Goal: Answer question/provide support

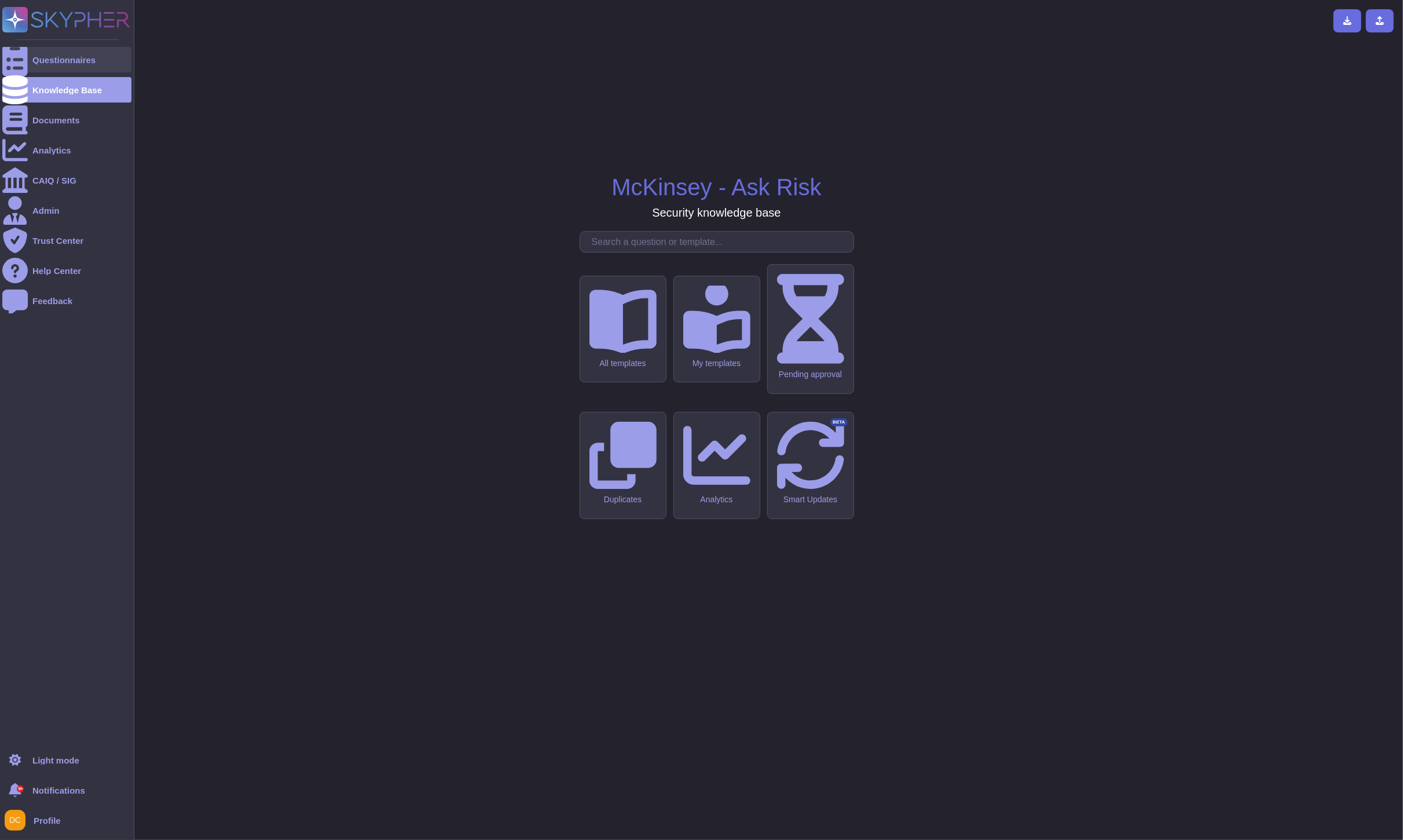
click at [5, 62] on div at bounding box center [15, 60] width 25 height 25
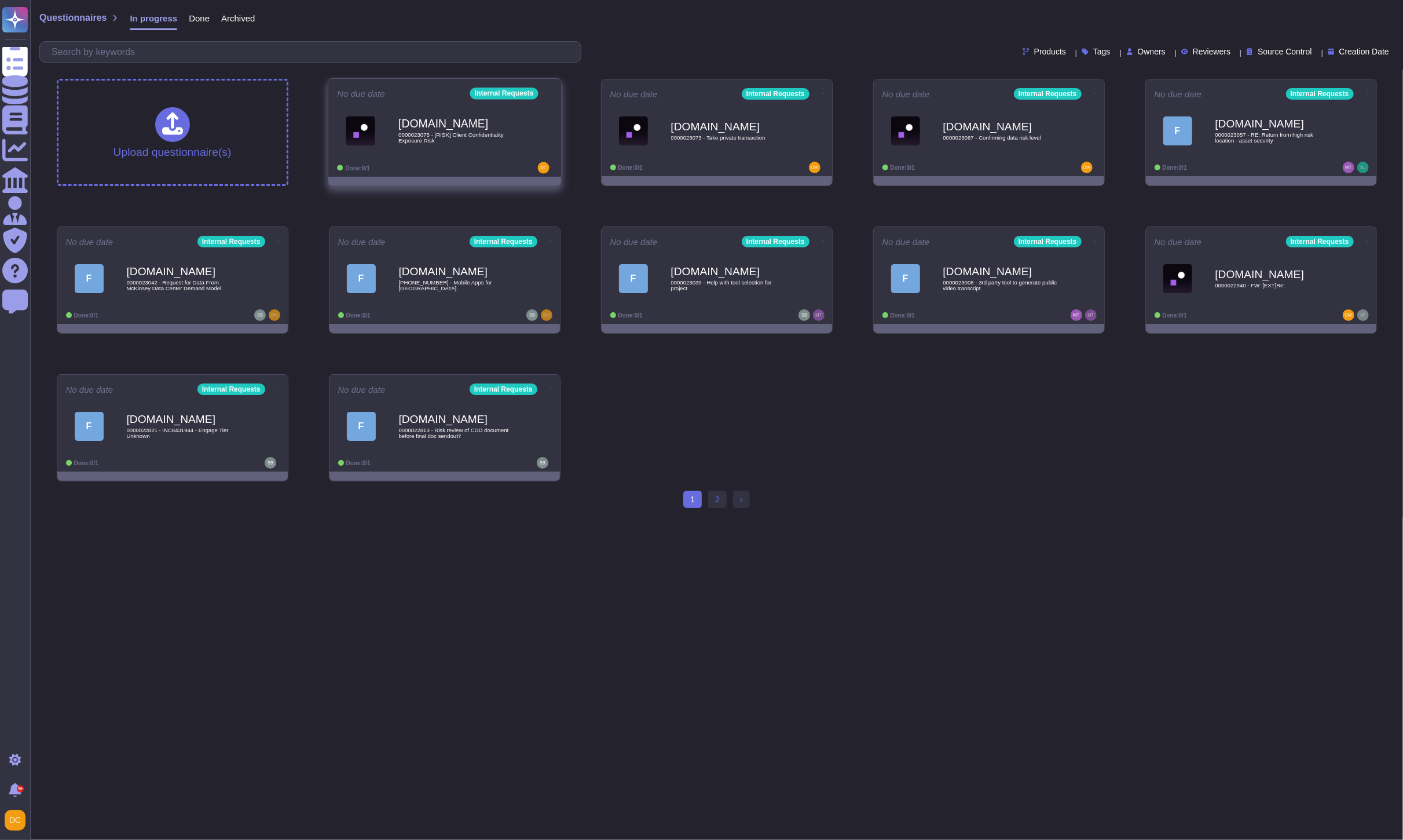
click at [453, 147] on div "Force.com 0000023075 - [RISK] Client Confidentiality Exposure Risk" at bounding box center [456, 131] width 117 height 47
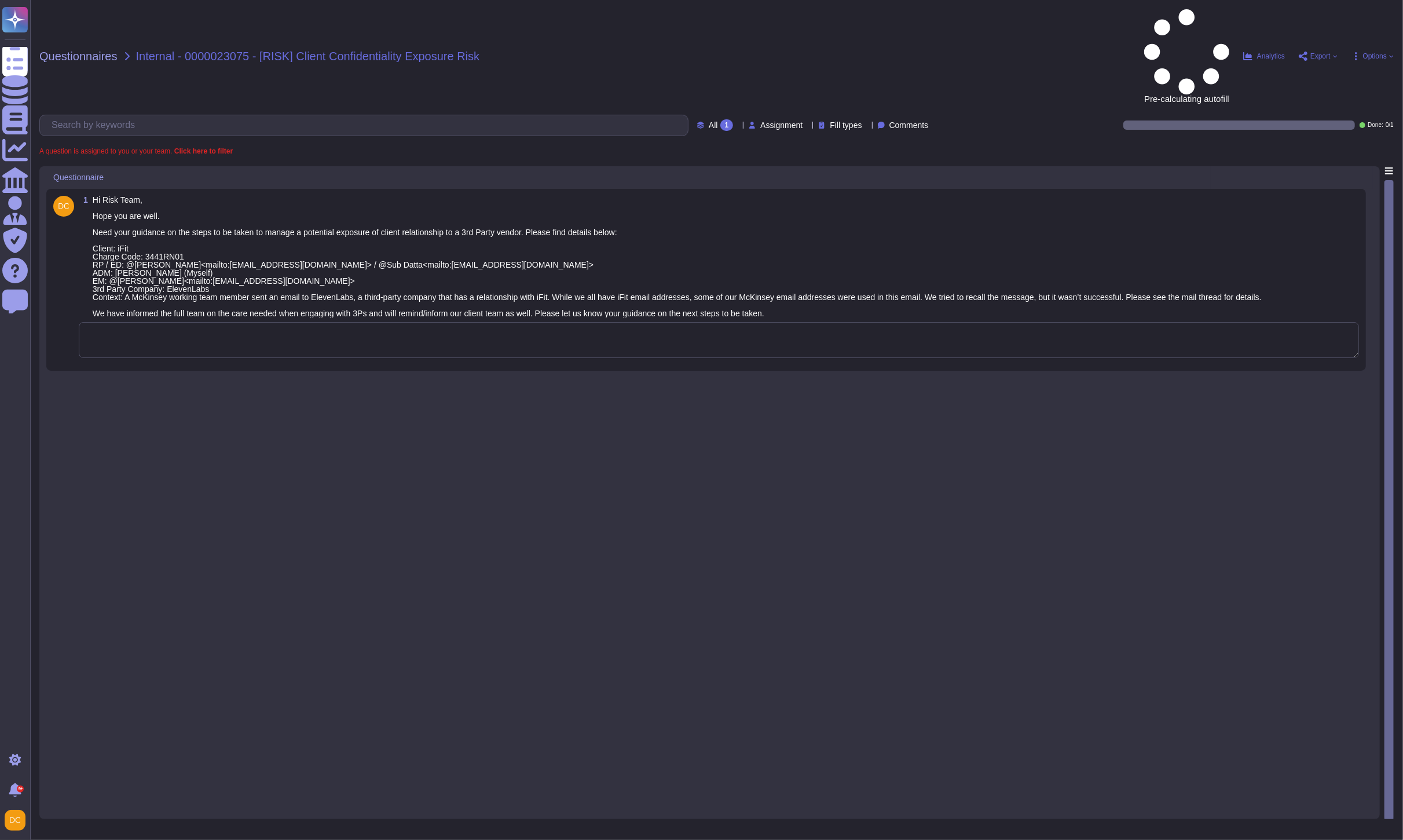
click at [261, 322] on textarea at bounding box center [719, 339] width 1280 height 36
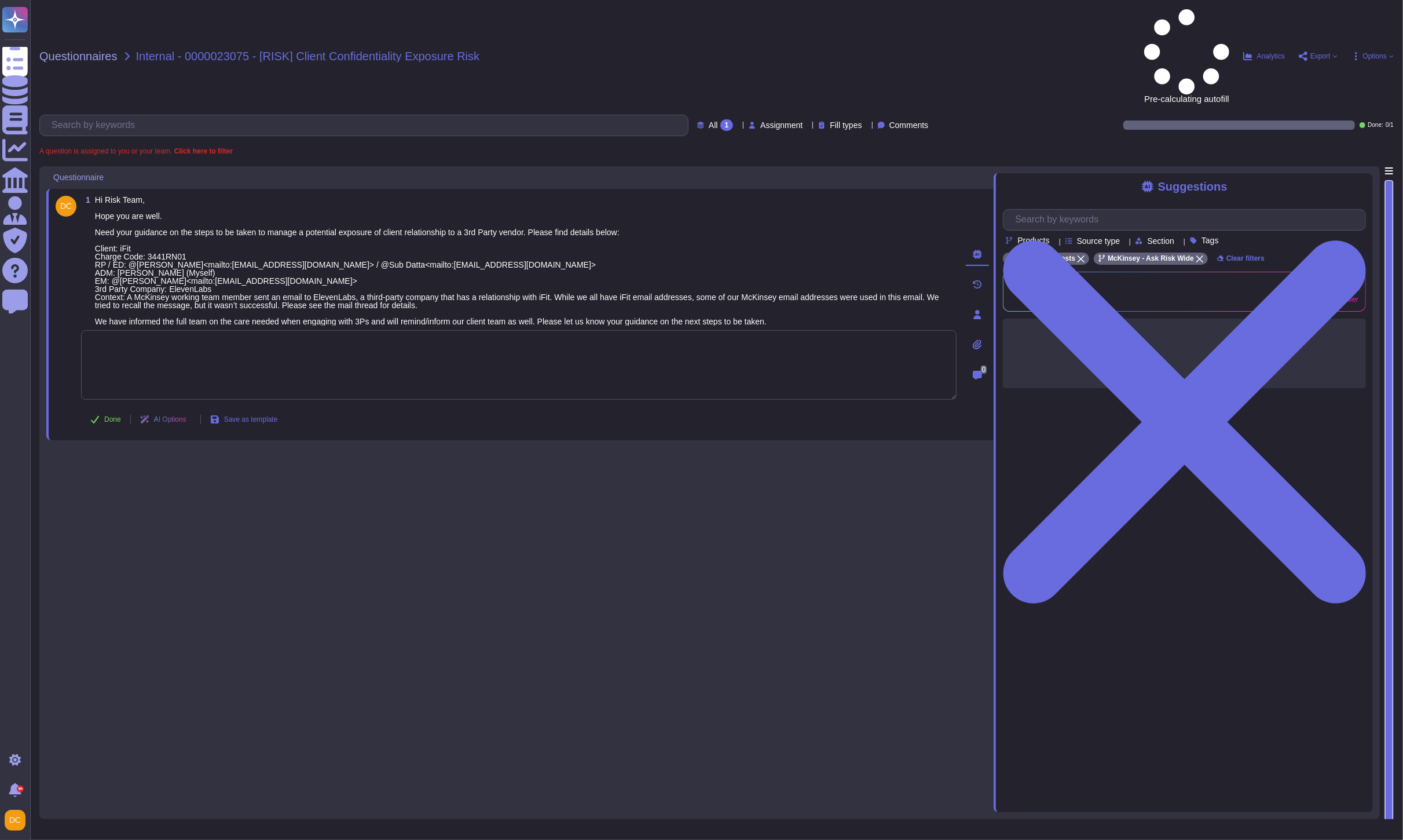
paste textarea "We are connecting you with @SOC and @PSE for transparency and to provide any ad…"
type textarea "We are connecting you with @SOC and @PSE for transparency and to provide any ad…"
click at [107, 416] on span "Done" at bounding box center [112, 419] width 17 height 7
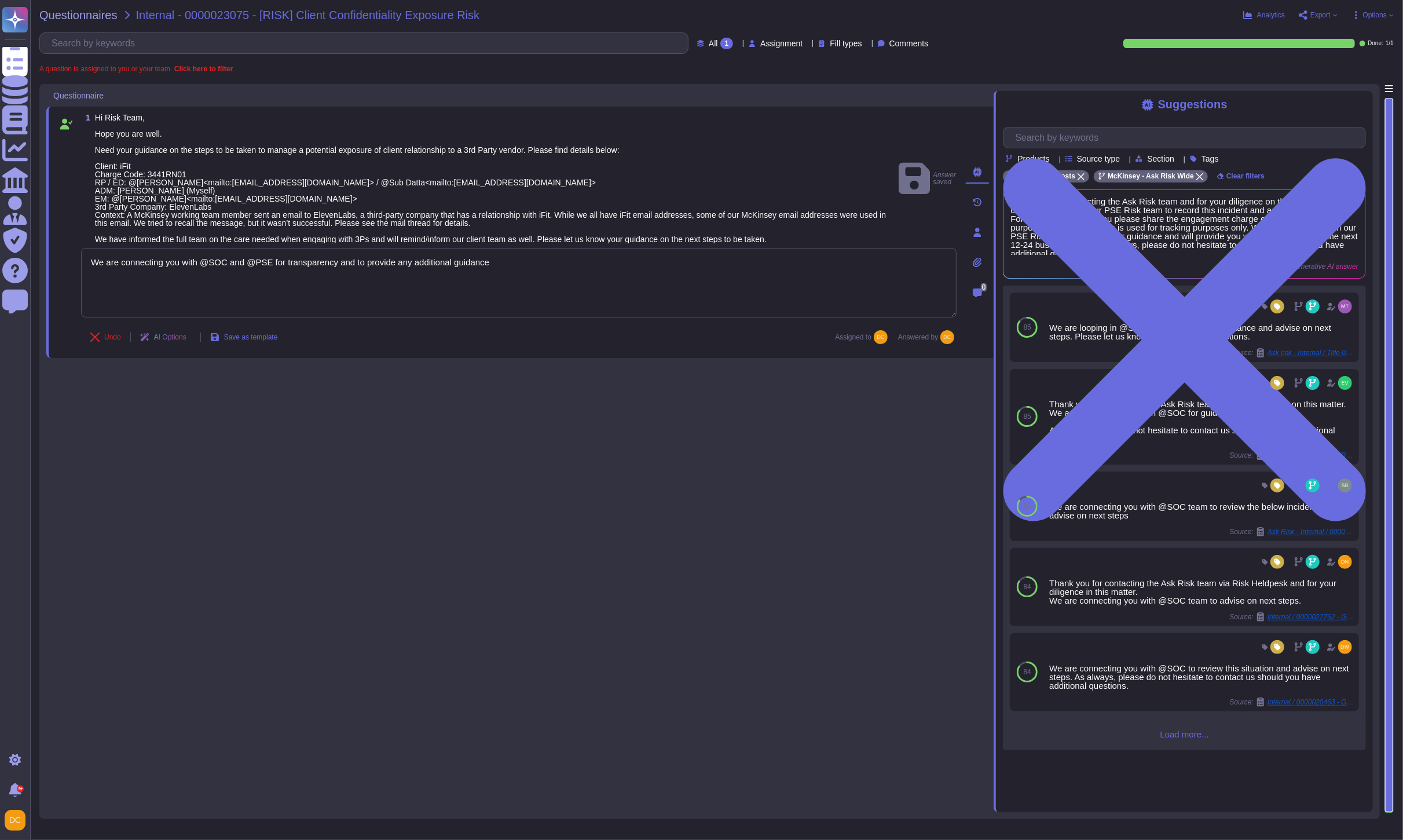
click at [412, 375] on div "1 Hi Risk Team, Hope you are well. Need your guidance on the steps to be taken …" at bounding box center [520, 447] width 948 height 728
